Goal: Check status: Check status

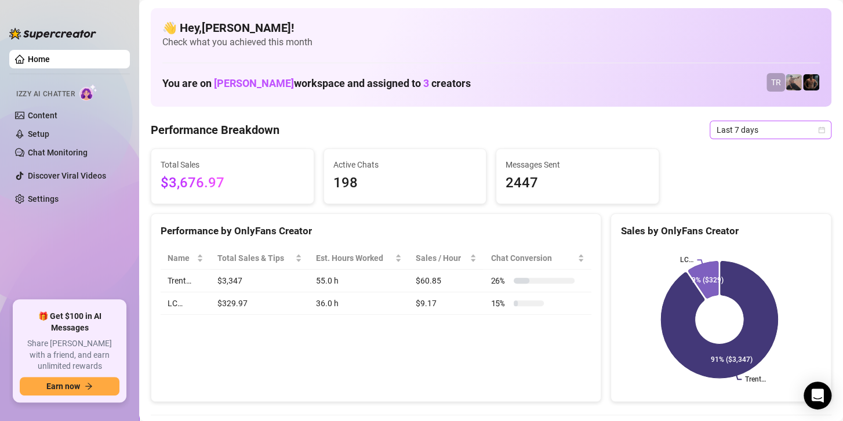
click at [753, 128] on span "Last 7 days" at bounding box center [770, 129] width 108 height 17
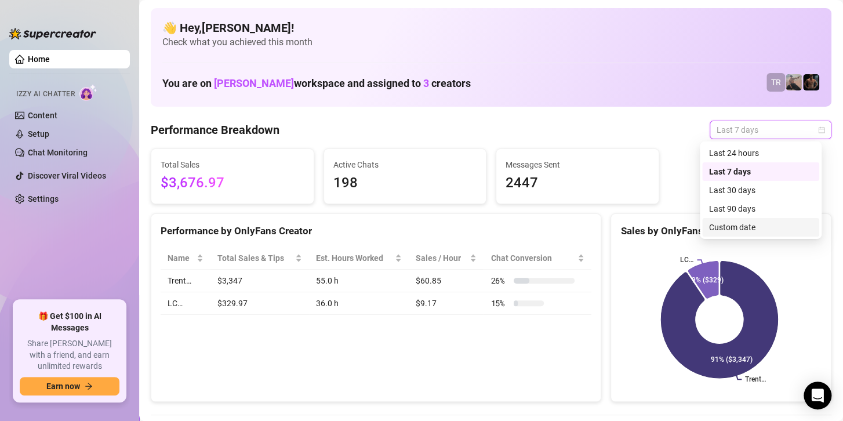
click at [715, 229] on div "Custom date" at bounding box center [760, 227] width 103 height 13
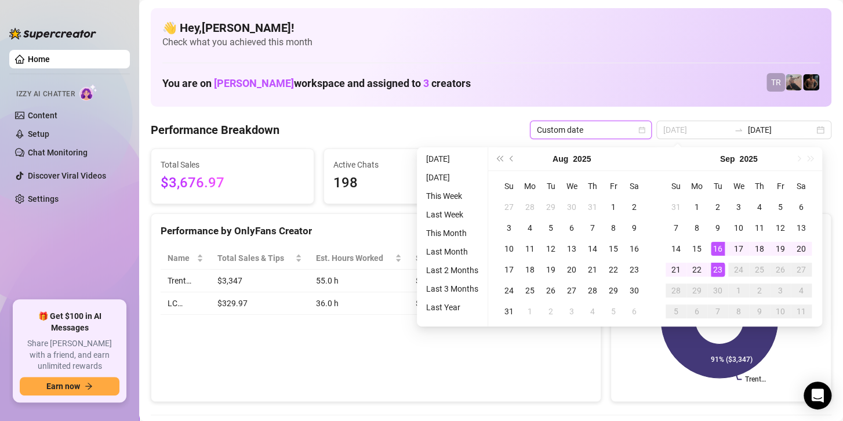
type input "[DATE]"
click at [713, 269] on div "23" at bounding box center [717, 269] width 14 height 14
type input "[DATE]"
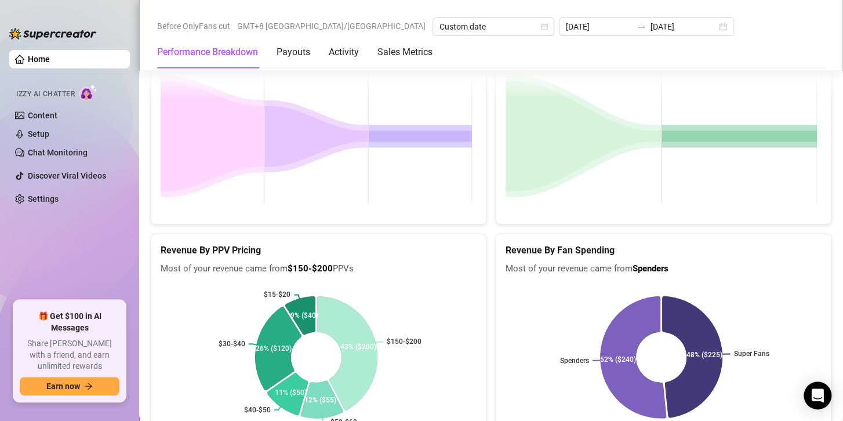
scroll to position [1930, 0]
